Goal: Task Accomplishment & Management: Complete application form

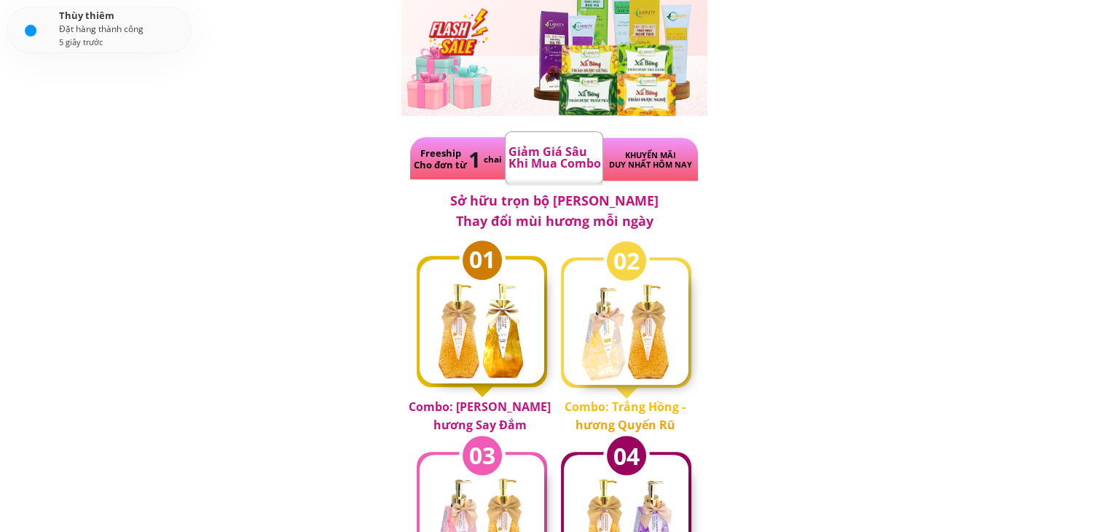
scroll to position [794, 0]
click at [495, 315] on div at bounding box center [492, 314] width 77 height 142
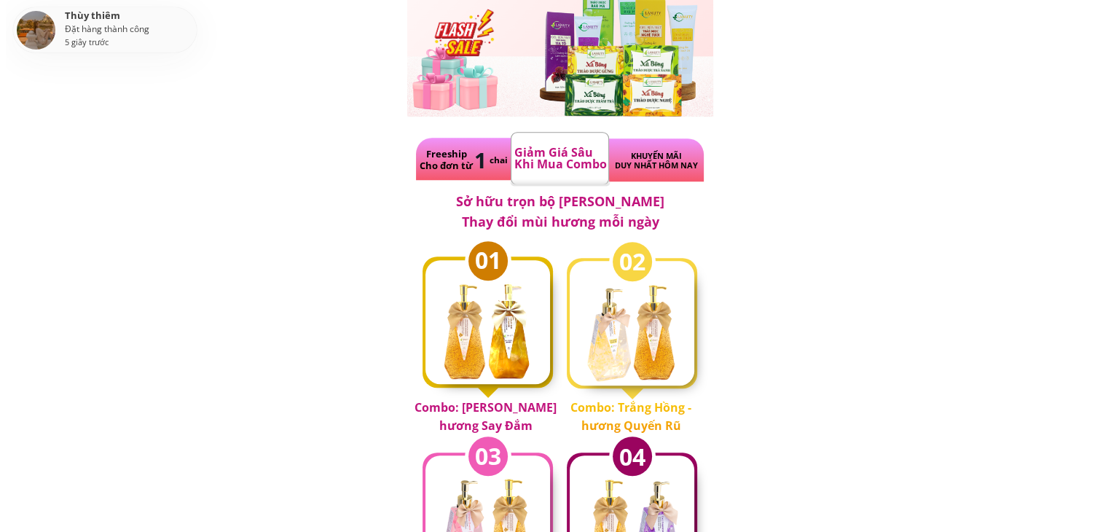
scroll to position [0, 0]
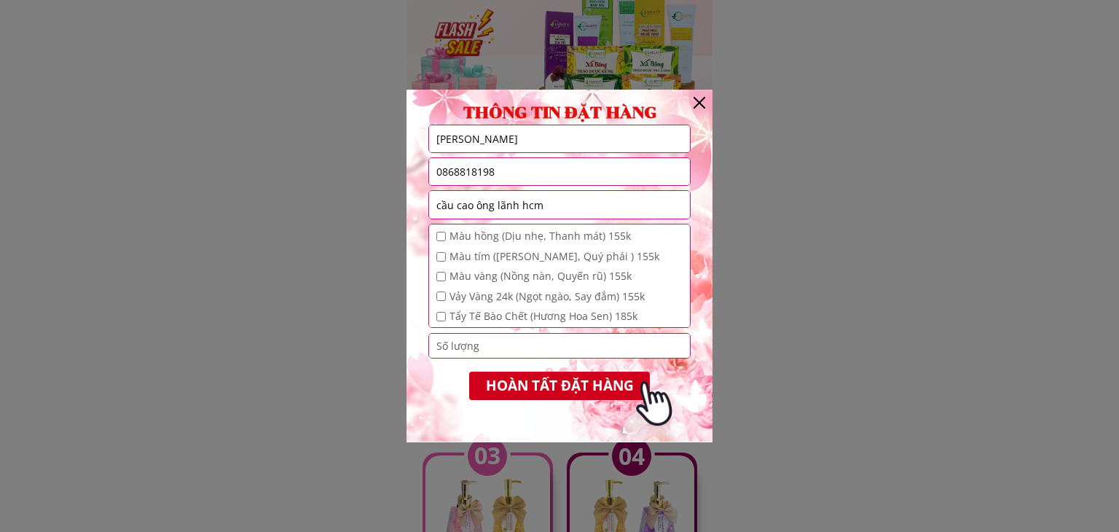
click at [449, 141] on input "[PERSON_NAME]" at bounding box center [559, 138] width 253 height 27
type input "minh"
click at [505, 174] on input "0868818198" at bounding box center [559, 171] width 253 height 26
type input "0"
type input "0866670351"
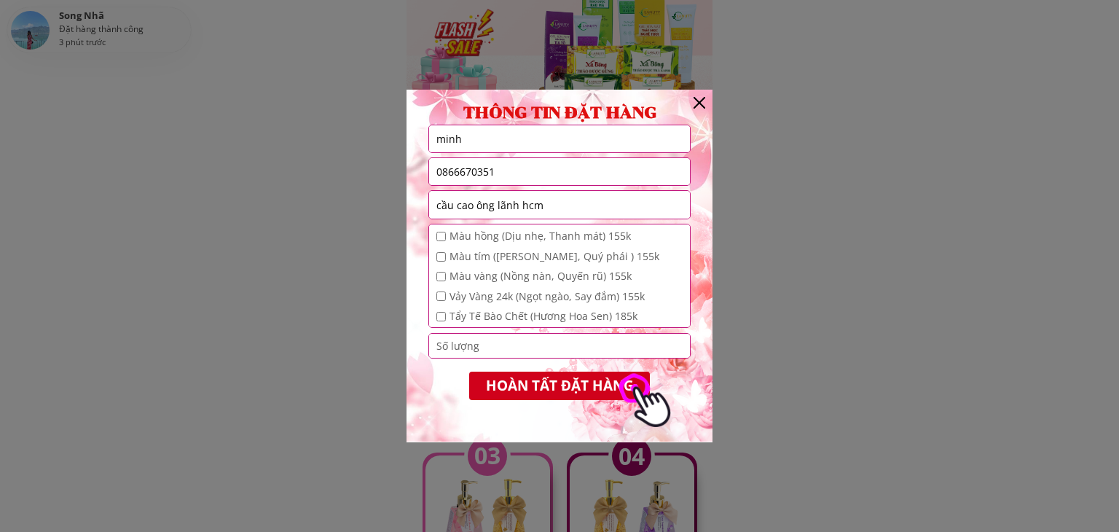
click at [563, 210] on input "cầu cao ông lãnh hcm" at bounding box center [559, 205] width 253 height 28
type input "c"
type input "P"
type input "[GEOGRAPHIC_DATA]"
click at [438, 312] on input "checkbox" at bounding box center [440, 316] width 9 height 9
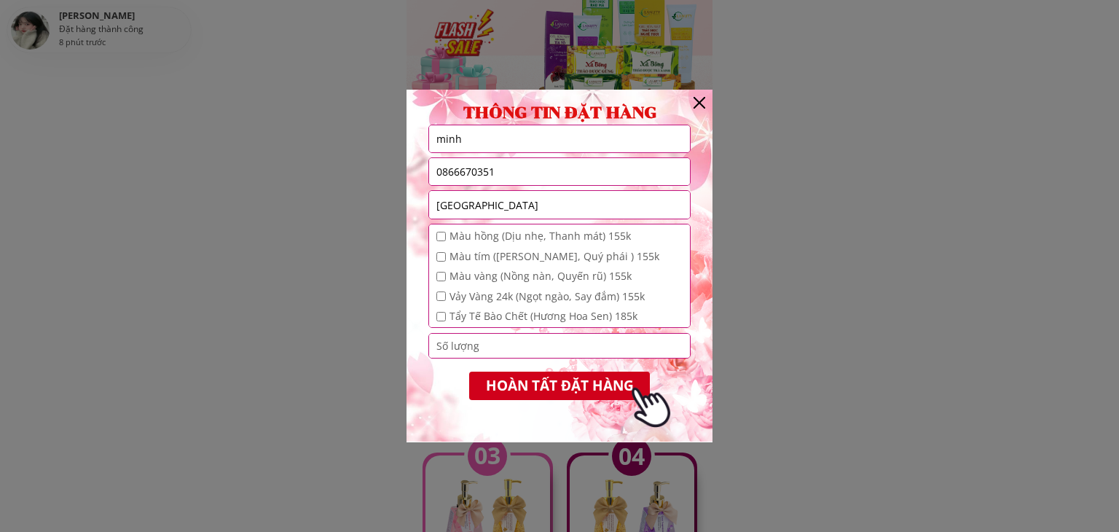
checkbox input "true"
click at [440, 295] on input "checkbox" at bounding box center [440, 295] width 9 height 9
checkbox input "true"
click at [487, 350] on input "number" at bounding box center [559, 345] width 253 height 23
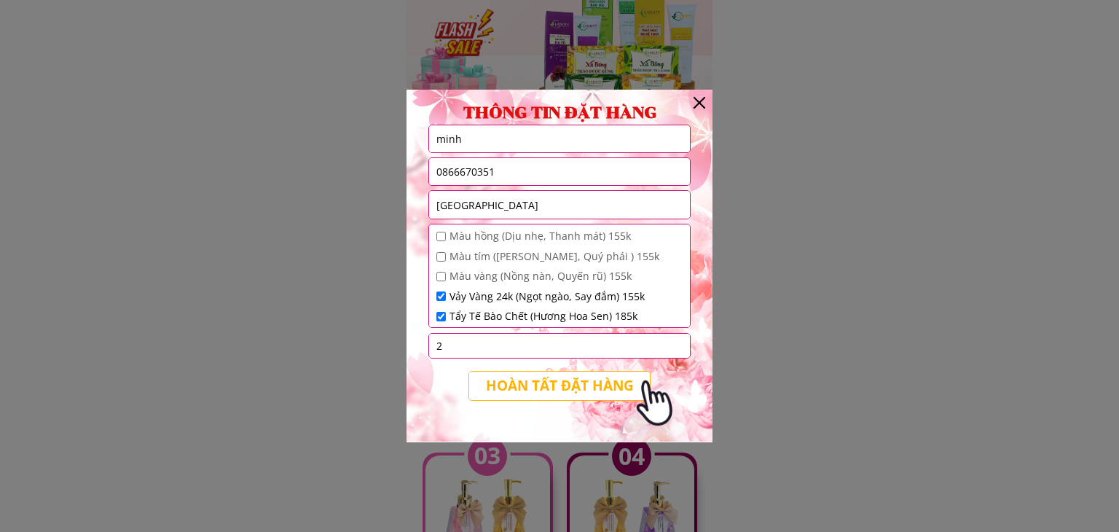
type input "2"
click at [547, 381] on p "HOÀN TẤT ĐẶT HÀNG" at bounding box center [559, 385] width 184 height 29
